Goal: Share content: Share content

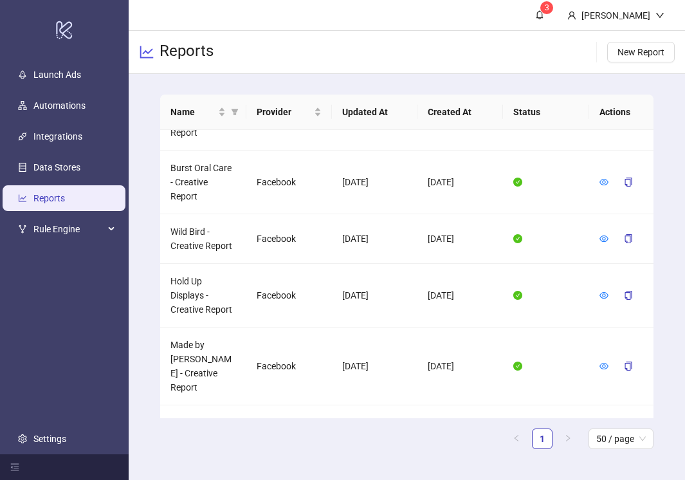
scroll to position [877, 0]
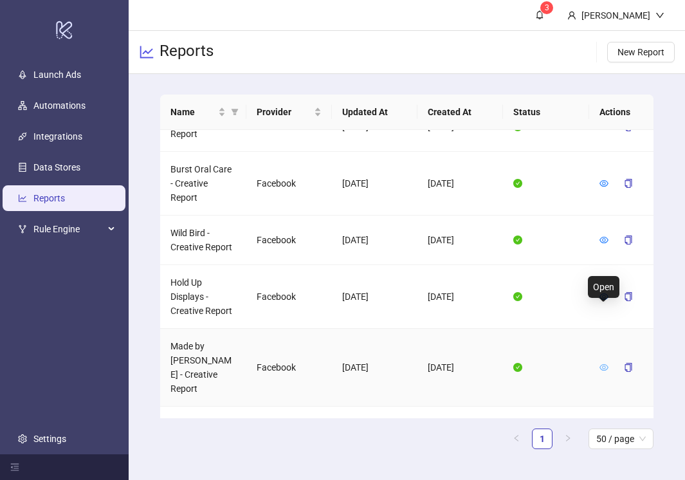
click at [606, 363] on icon "eye" at bounding box center [604, 367] width 9 height 9
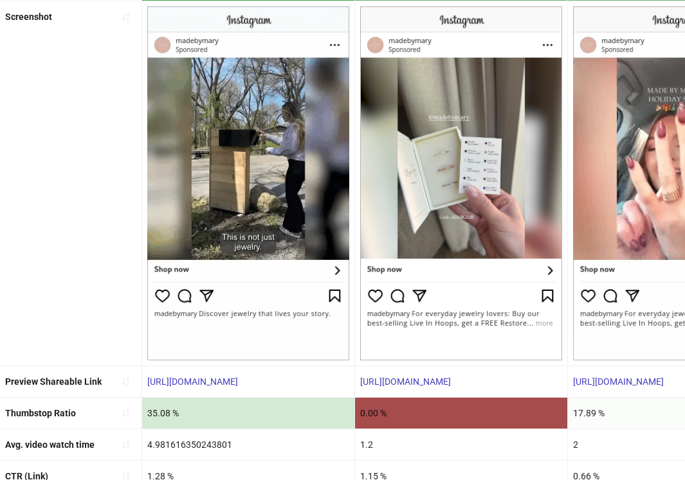
scroll to position [261, 0]
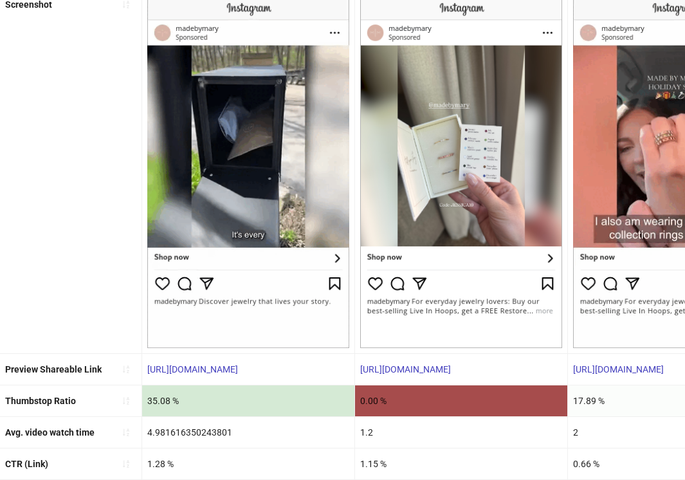
drag, startPoint x: 309, startPoint y: 364, endPoint x: 109, endPoint y: 368, distance: 200.2
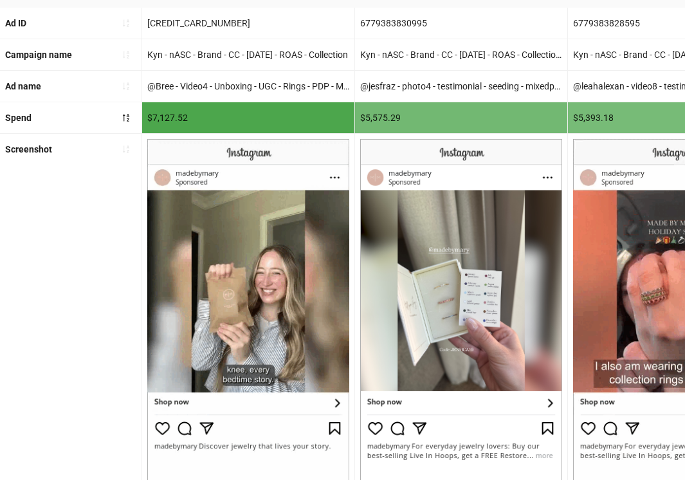
scroll to position [0, 0]
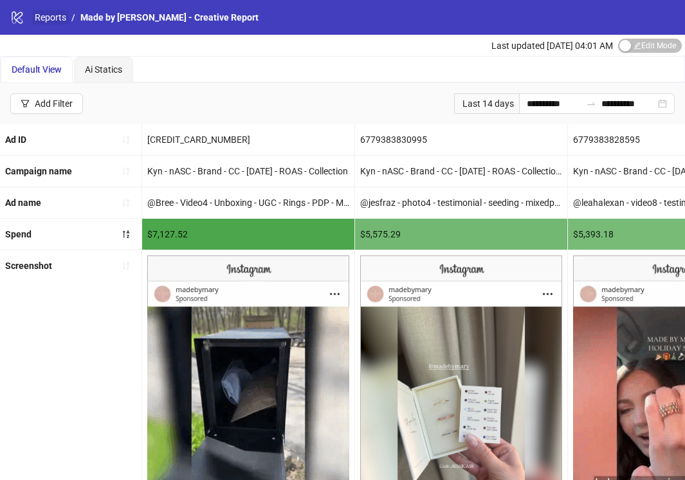
click at [53, 10] on link "Reports" at bounding box center [50, 17] width 37 height 14
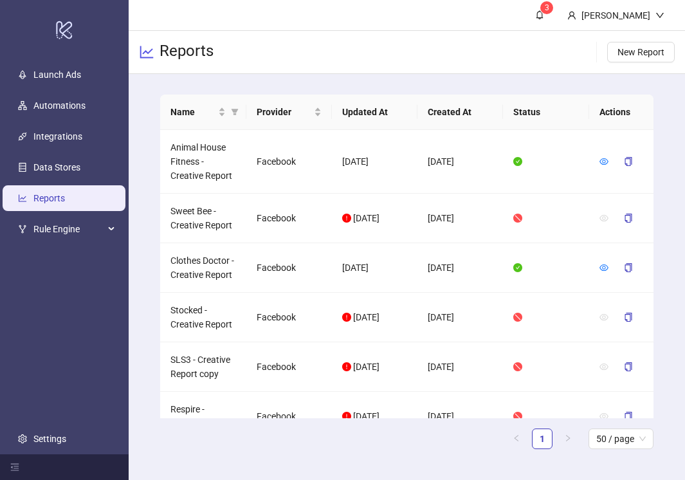
click at [519, 109] on th "Status" at bounding box center [546, 112] width 86 height 35
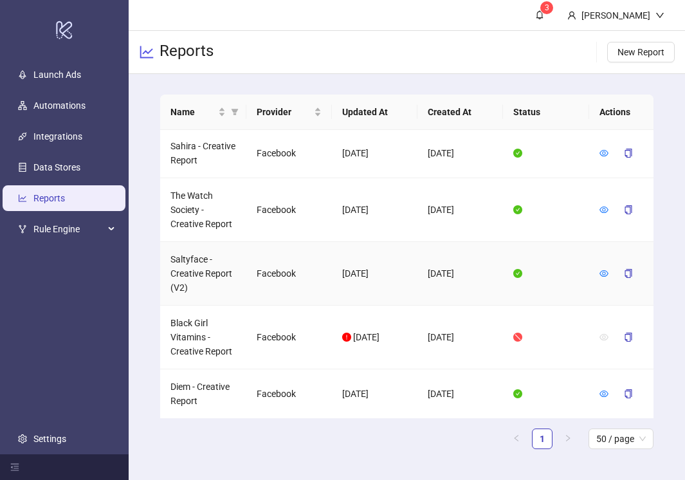
scroll to position [612, 0]
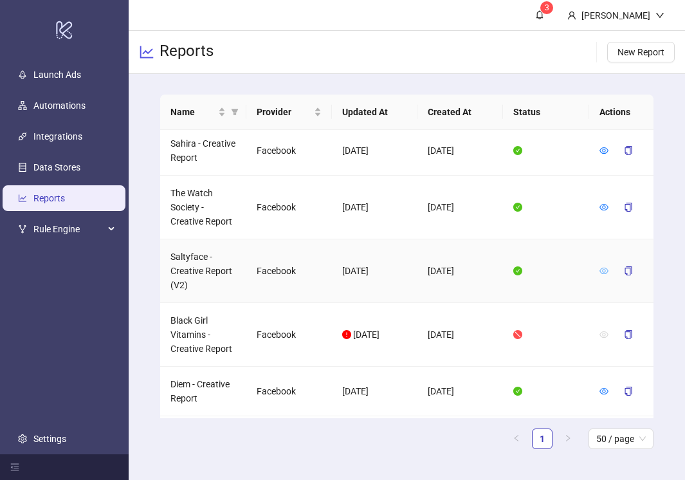
click at [607, 266] on icon "eye" at bounding box center [604, 270] width 9 height 9
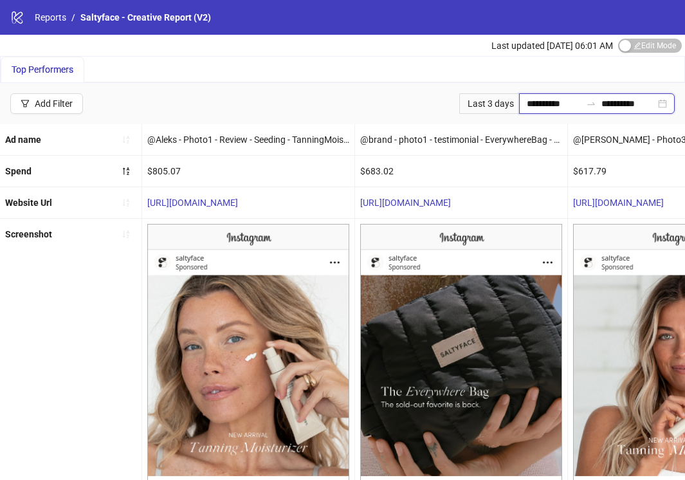
click at [555, 101] on input "**********" at bounding box center [554, 104] width 54 height 14
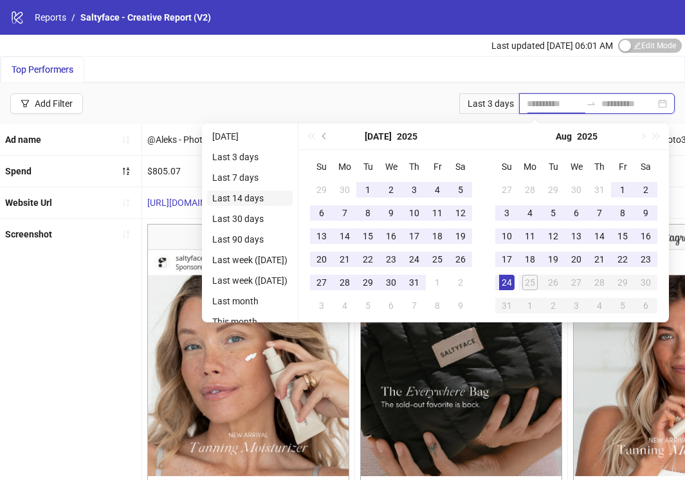
type input "**********"
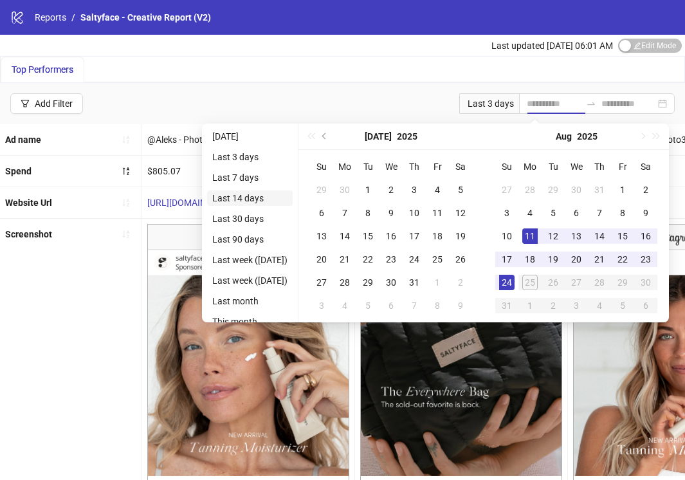
click at [248, 197] on li "Last 14 days" at bounding box center [250, 198] width 86 height 15
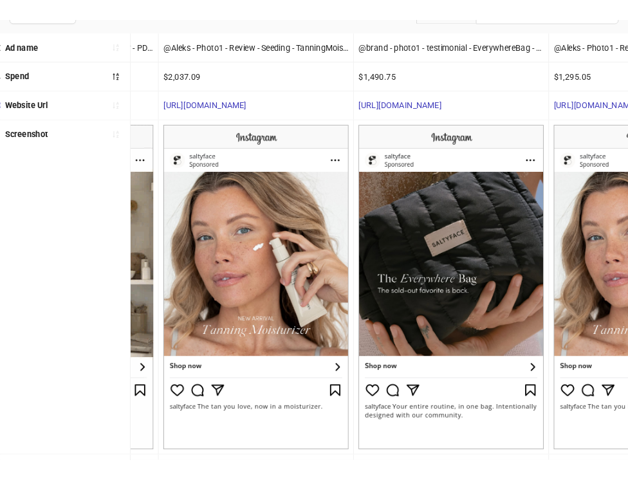
scroll to position [250, 0]
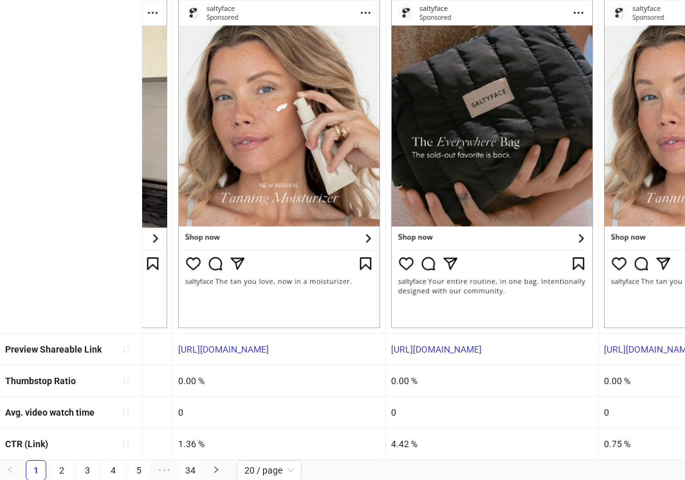
drag, startPoint x: 325, startPoint y: 355, endPoint x: 174, endPoint y: 355, distance: 150.6
click at [174, 355] on div "https://fb.me/2c8Jv0eiuqEhpxW" at bounding box center [279, 349] width 212 height 31
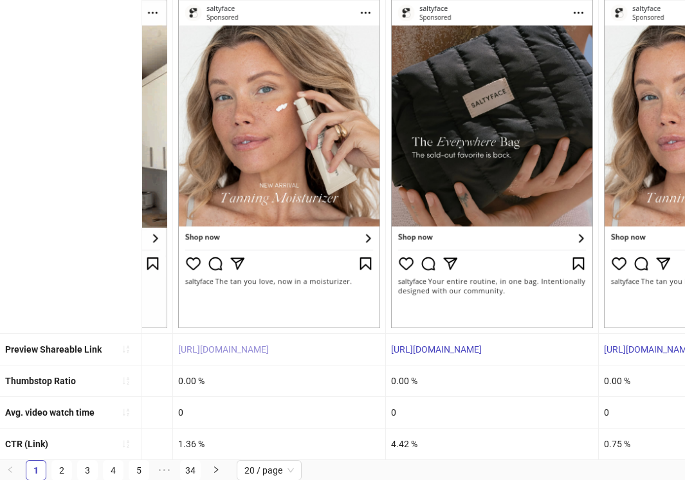
copy link "https://fb.me/2c8Jv0eiuqEhpxW"
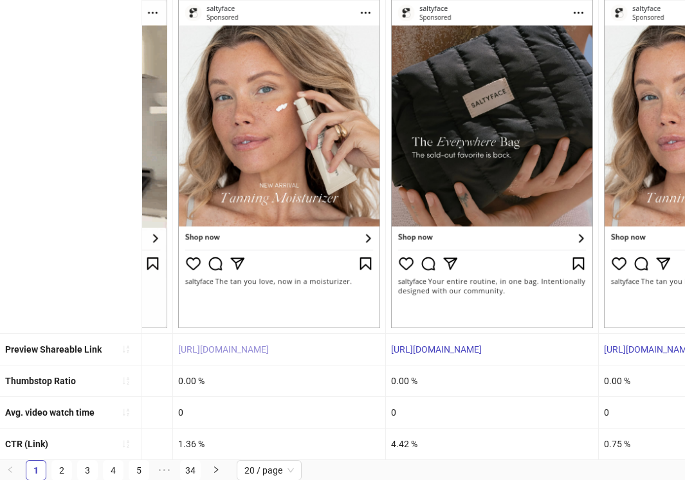
click at [257, 348] on link "https://fb.me/2c8Jv0eiuqEhpxW" at bounding box center [223, 349] width 91 height 10
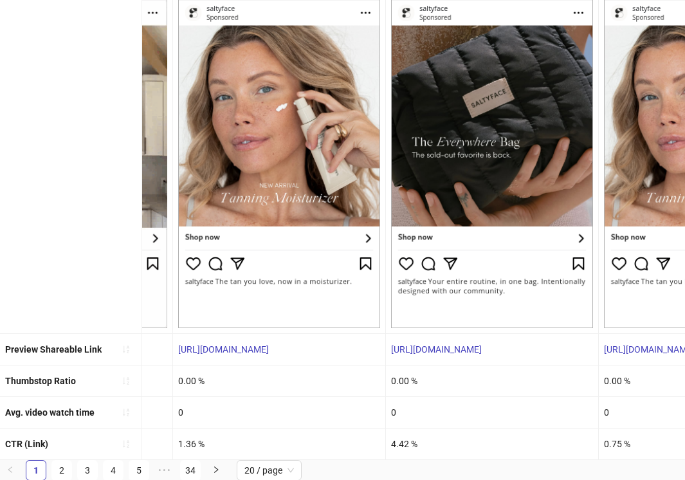
drag, startPoint x: 337, startPoint y: 351, endPoint x: 157, endPoint y: 354, distance: 179.6
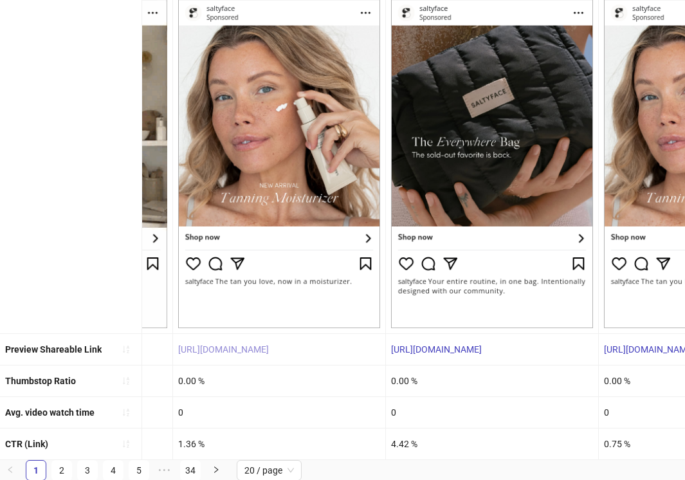
copy div "https://fb.me/2c8Jv0eiuqEhpxW"
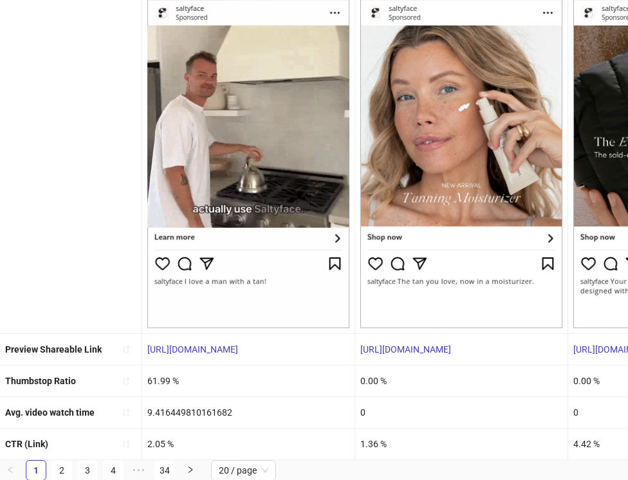
drag, startPoint x: 292, startPoint y: 354, endPoint x: 142, endPoint y: 352, distance: 150.0
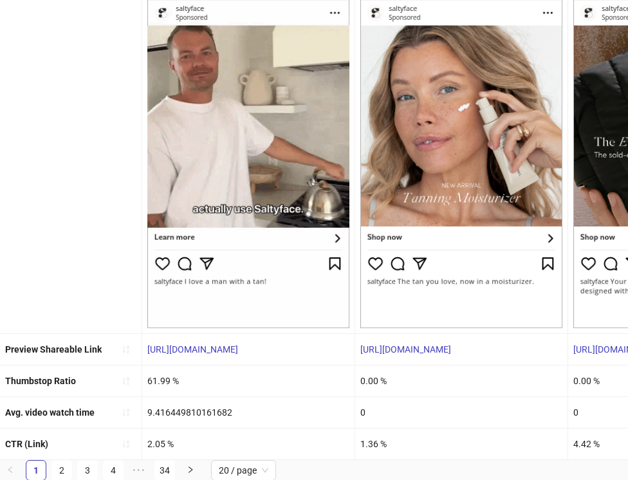
click at [142, 352] on div "https://fb.me/2jcQIuPY47N84Wc" at bounding box center [248, 349] width 212 height 31
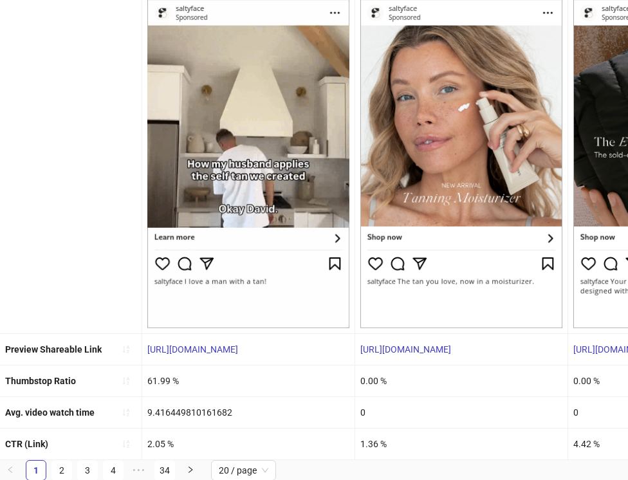
copy link "https://fb.me/2jcQIuPY47N84Wc"
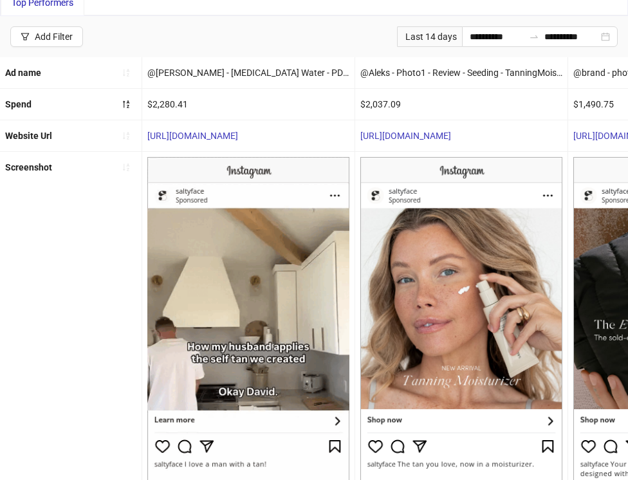
scroll to position [13, 0]
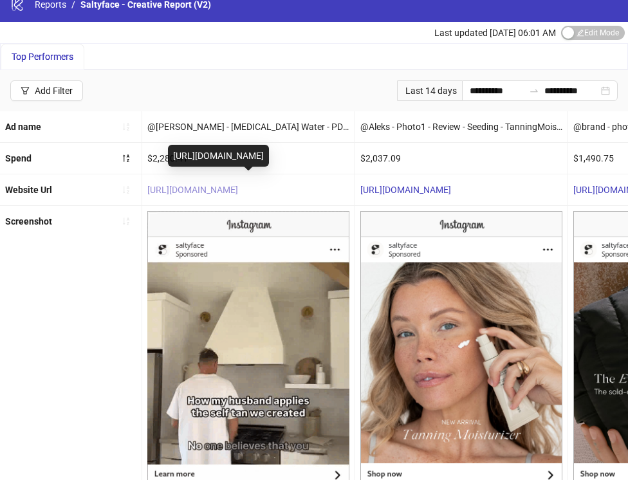
copy link "https://fb.me/2jcQIuPY47N84Wc"
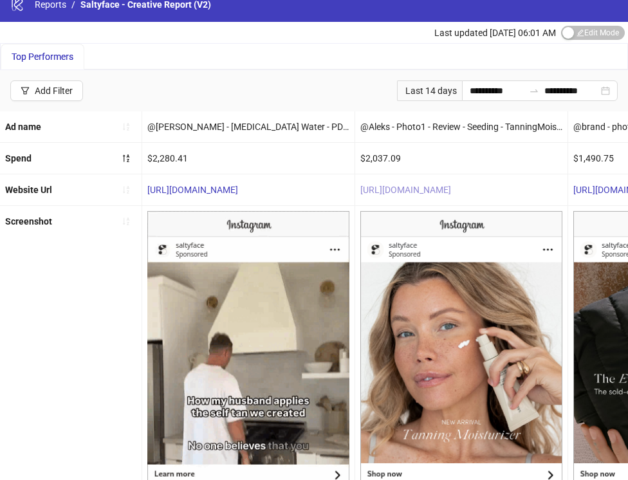
copy link "https://fb.me/2jcQIuPY47N84Wc"
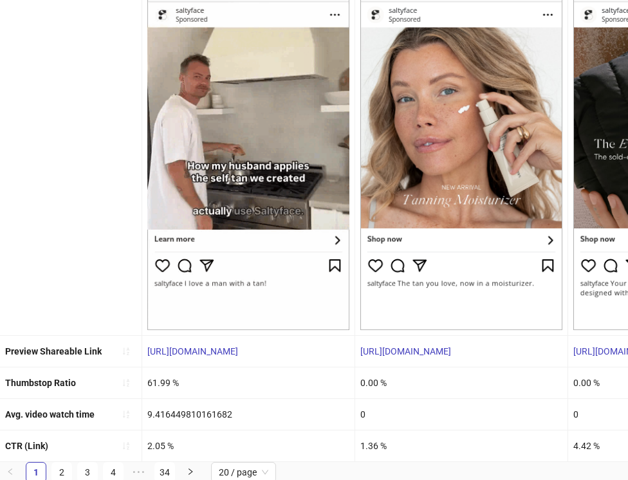
scroll to position [250, 0]
